Goal: Task Accomplishment & Management: Use online tool/utility

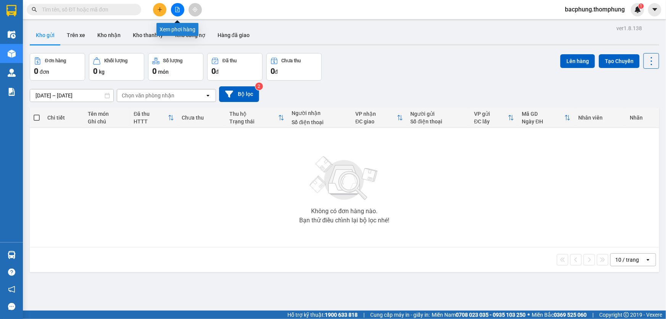
click at [178, 11] on icon "file-add" at bounding box center [177, 9] width 5 height 5
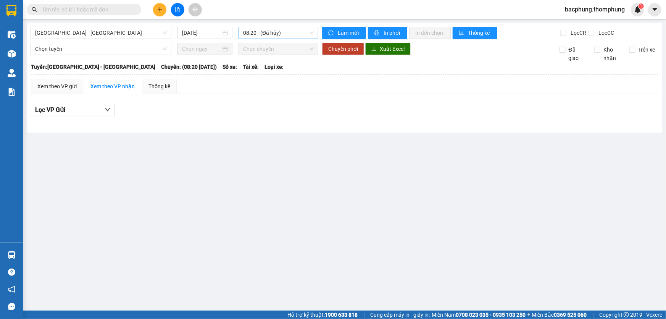
click at [260, 33] on span "08:20 - (Đã [PERSON_NAME])" at bounding box center [278, 32] width 71 height 11
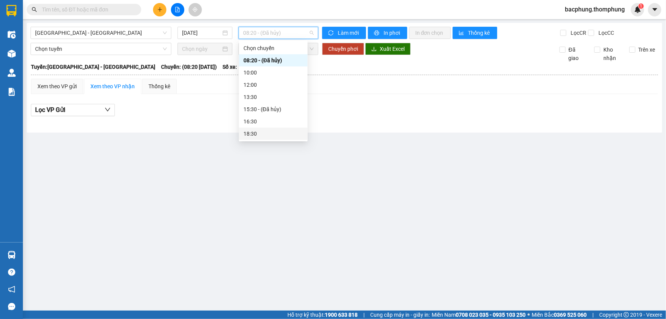
drag, startPoint x: 253, startPoint y: 134, endPoint x: 255, endPoint y: 126, distance: 7.9
click at [255, 126] on div "[PERSON_NAME] 08:20 - (Đã [PERSON_NAME]) 10:00 12:00 13:30 15:30 - (Đã [PERSON_…" at bounding box center [273, 103] width 69 height 122
drag, startPoint x: 250, startPoint y: 134, endPoint x: 252, endPoint y: 129, distance: 5.3
click at [252, 130] on div "18:30" at bounding box center [274, 133] width 60 height 8
